Goal: Communication & Community: Ask a question

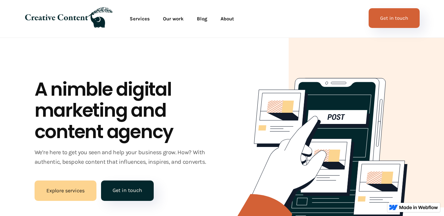
click at [377, 18] on link "Get in touch" at bounding box center [393, 18] width 51 height 20
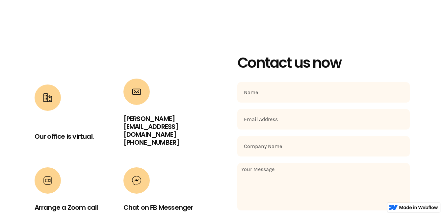
click at [288, 87] on input "Contact Form" at bounding box center [323, 92] width 172 height 20
type input "[PERSON_NAME]"
type input "[EMAIL_ADDRESS][DOMAIN_NAME]"
type input "Sheyres Ventures"
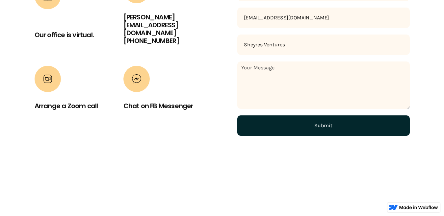
scroll to position [356, 0]
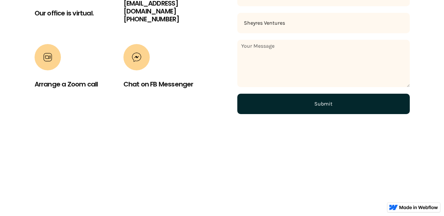
click at [306, 62] on textarea "Contact Form" at bounding box center [323, 63] width 172 height 47
paste textarea "I need website for my new business"
type textarea "I need website for my new business"
click at [282, 106] on input "Submit" at bounding box center [323, 104] width 172 height 20
type input "Please wait..."
